Goal: Task Accomplishment & Management: Use online tool/utility

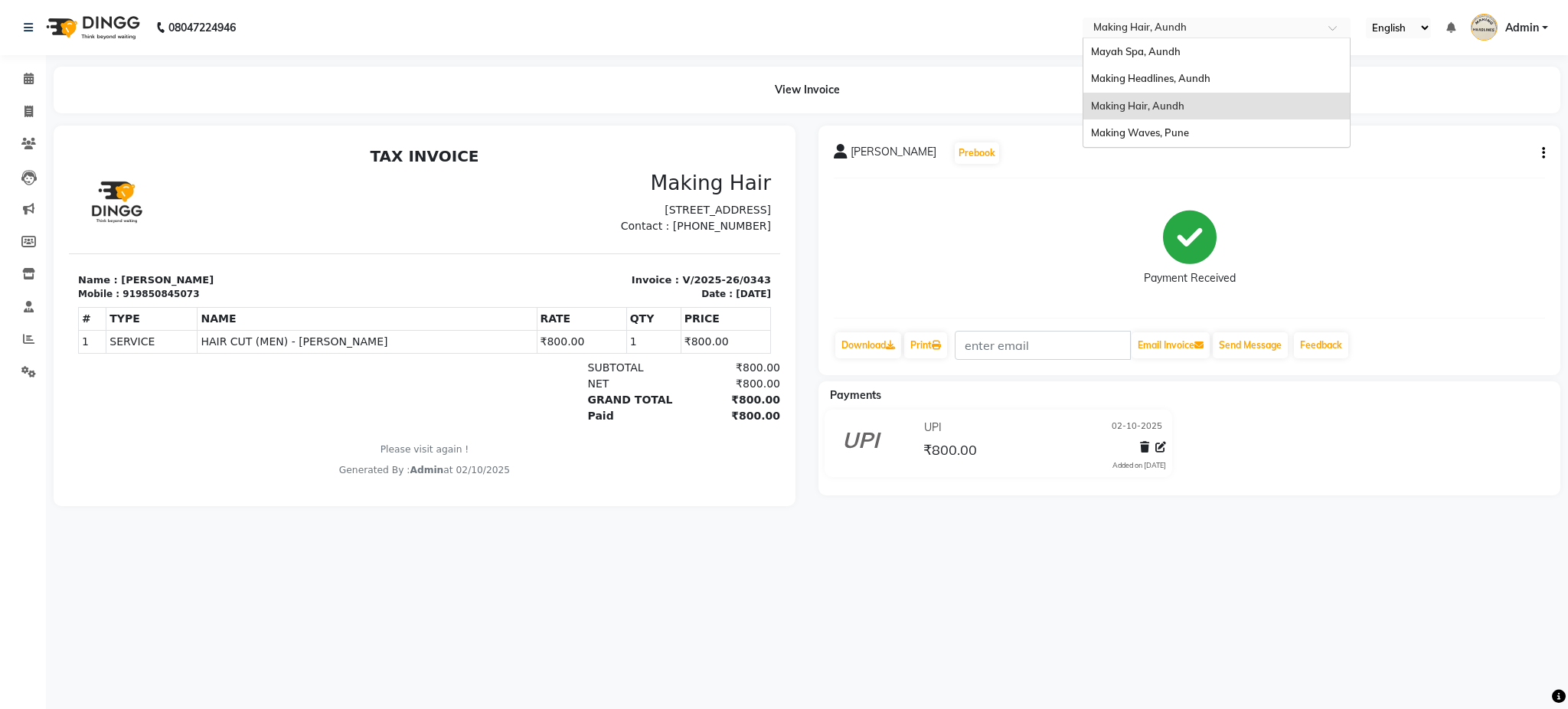
click at [1106, 33] on input "text" at bounding box center [1201, 29] width 222 height 15
click at [1113, 80] on span "Making Headlines, Aundh" at bounding box center [1151, 77] width 119 height 12
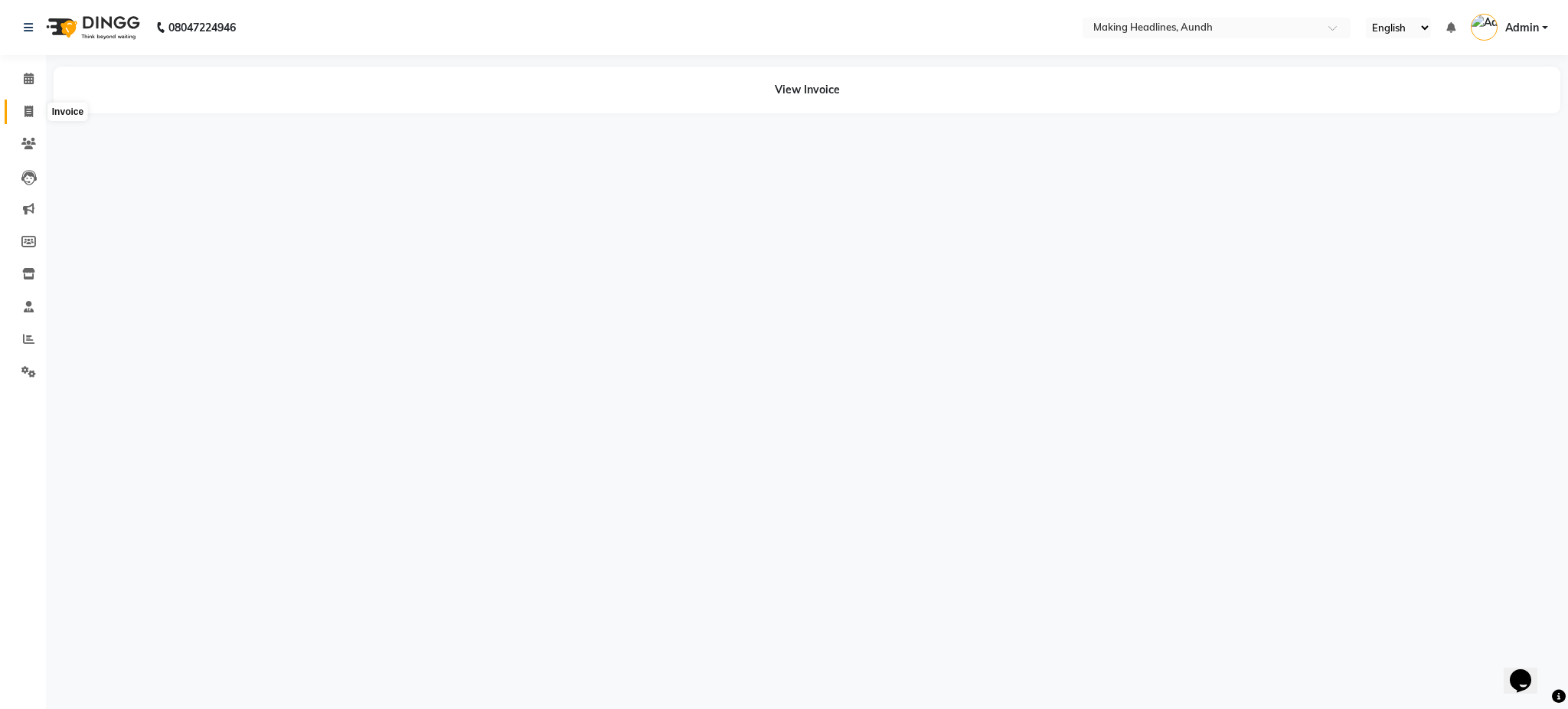
click at [25, 109] on icon at bounding box center [29, 112] width 9 height 11
select select "service"
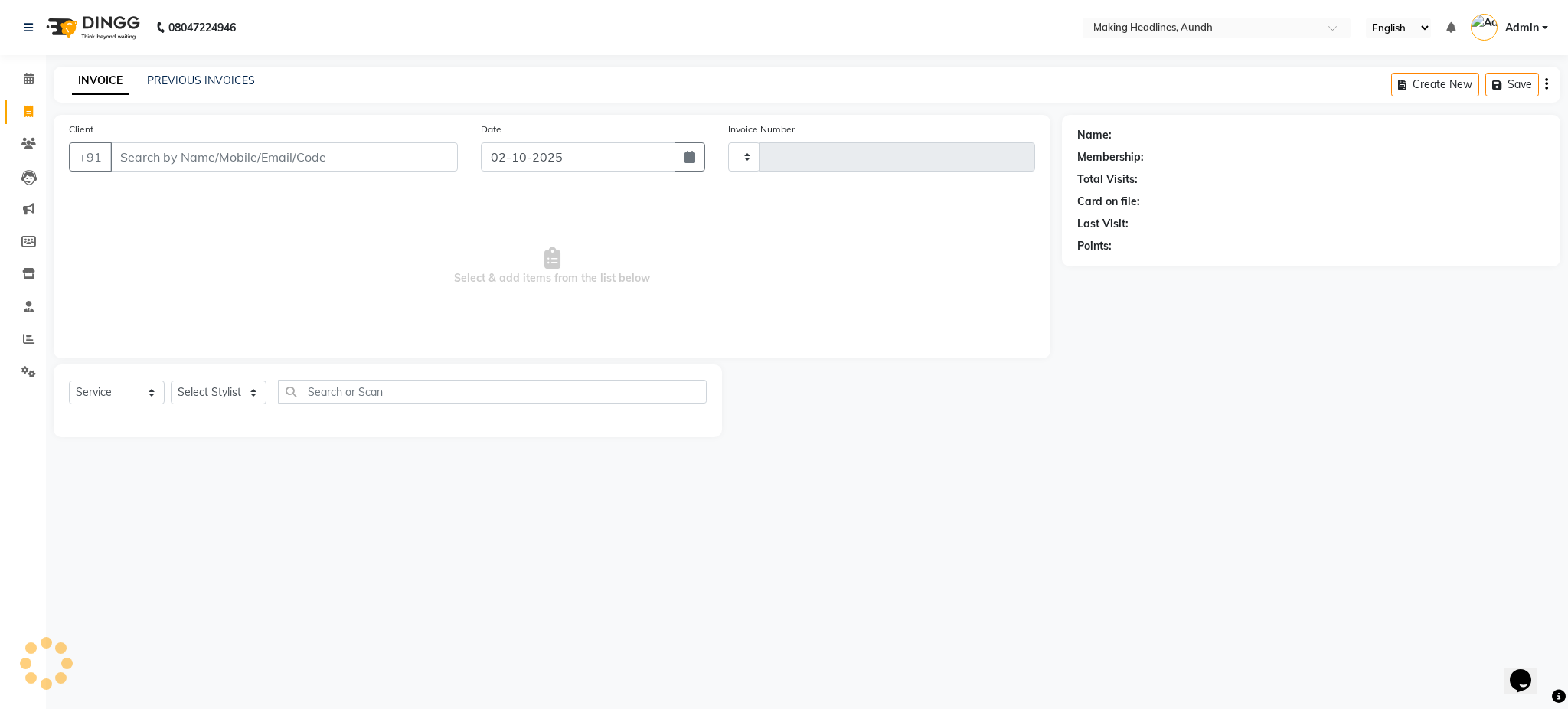
type input "0715"
select select "743"
